Goal: Task Accomplishment & Management: Complete application form

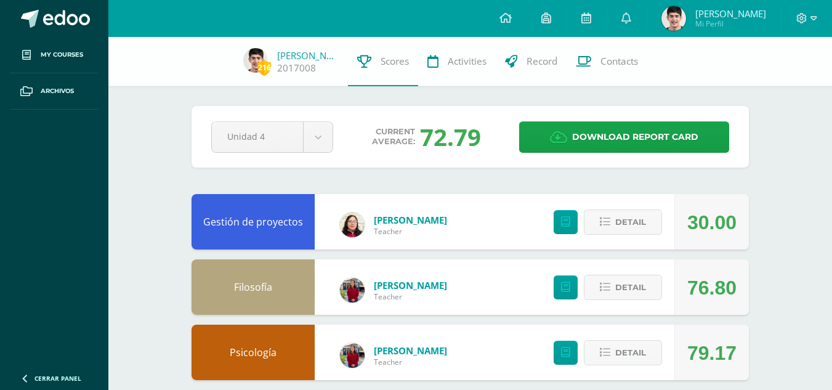
scroll to position [539, 0]
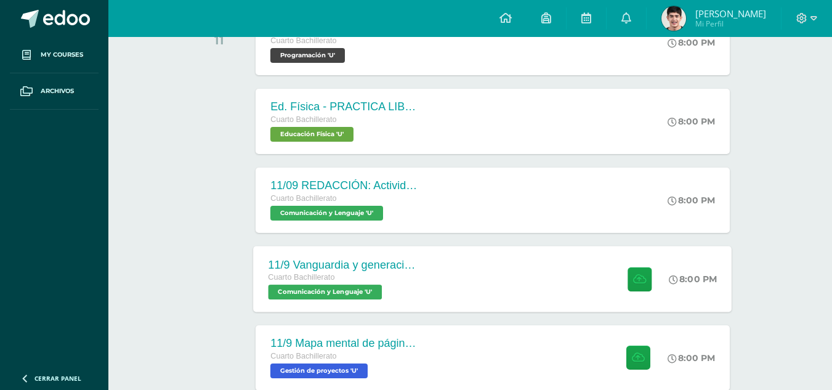
scroll to position [350, 0]
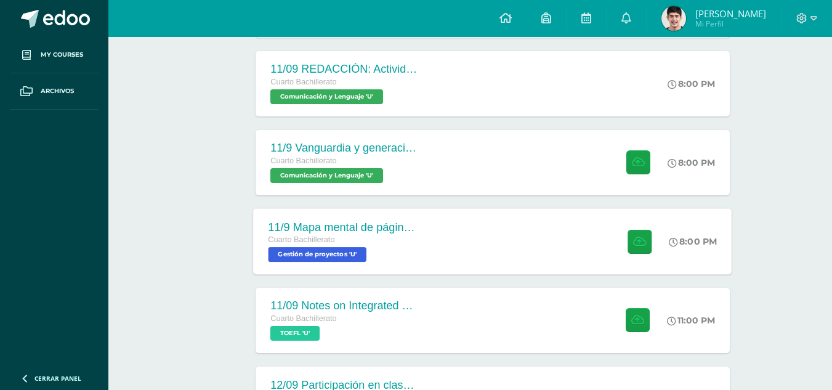
drag, startPoint x: 394, startPoint y: 280, endPoint x: 336, endPoint y: 256, distance: 63.5
click at [336, 256] on span "Gestión de proyectos 'U'" at bounding box center [317, 254] width 99 height 15
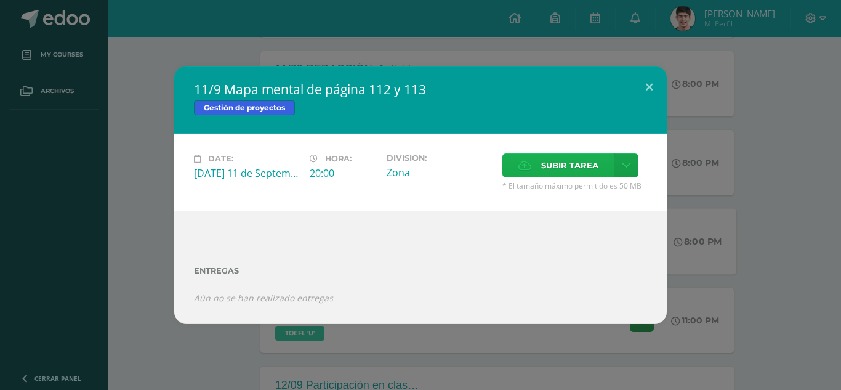
click at [544, 170] on span "Subir tarea" at bounding box center [569, 165] width 57 height 23
click at [0, 0] on input "Subir tarea" at bounding box center [0, 0] width 0 height 0
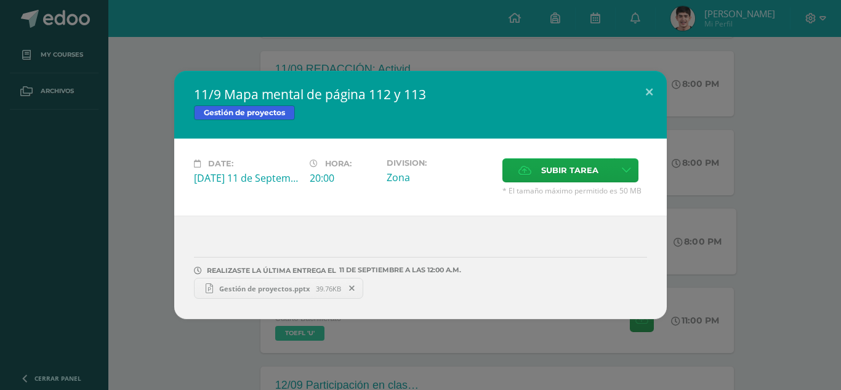
click at [312, 215] on div "Date: Thursday 11 de September Hora: 20:00 Division: Zona Subir tarea Cancel" at bounding box center [420, 177] width 493 height 77
click at [127, 265] on div "11/9 Mapa mental de página 112 y 113 Gestión de proyectos Date: Thursday 11 de …" at bounding box center [420, 195] width 831 height 248
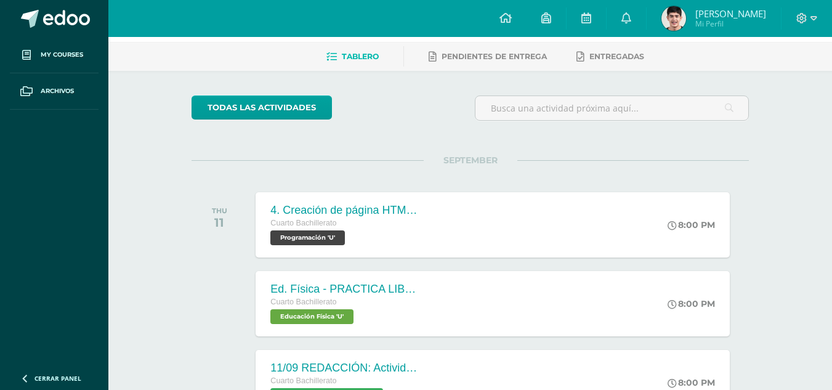
scroll to position [0, 0]
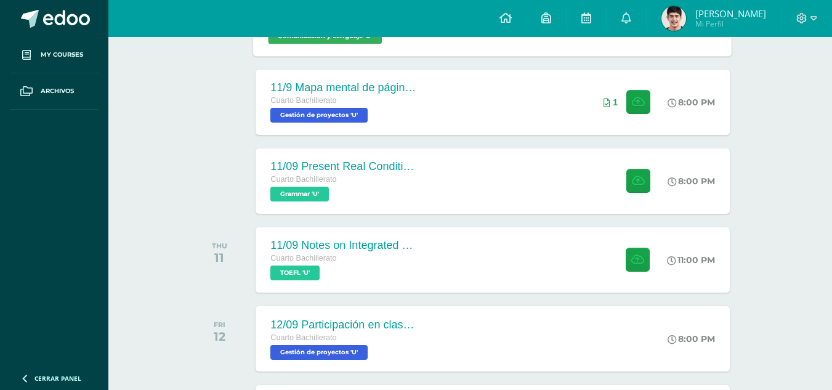
scroll to position [489, 0]
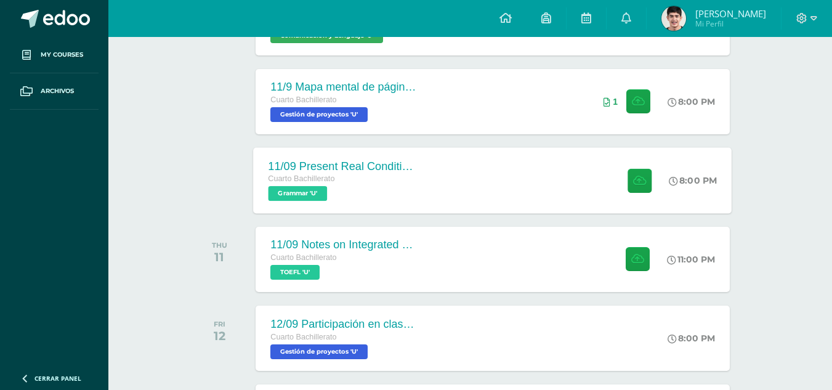
click at [448, 196] on div "11/09 Present Real Conditional Exercise Cuarto Bachillerato Grammar 'U' 8:00 PM…" at bounding box center [493, 180] width 478 height 66
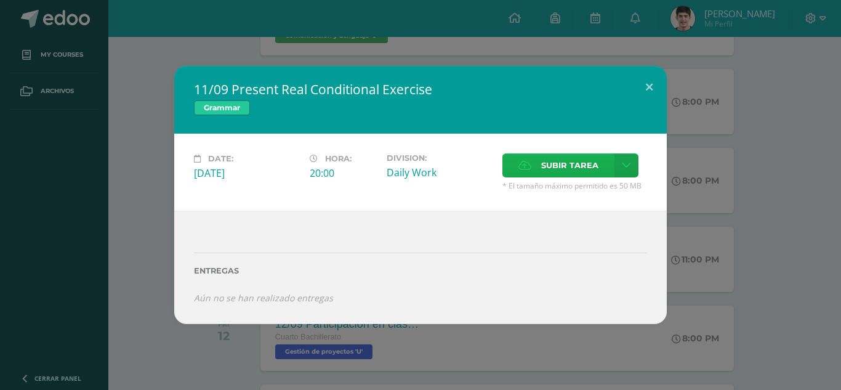
click at [555, 167] on span "Subir tarea" at bounding box center [569, 165] width 57 height 23
click at [0, 0] on input "Subir tarea" at bounding box center [0, 0] width 0 height 0
